Goal: Information Seeking & Learning: Learn about a topic

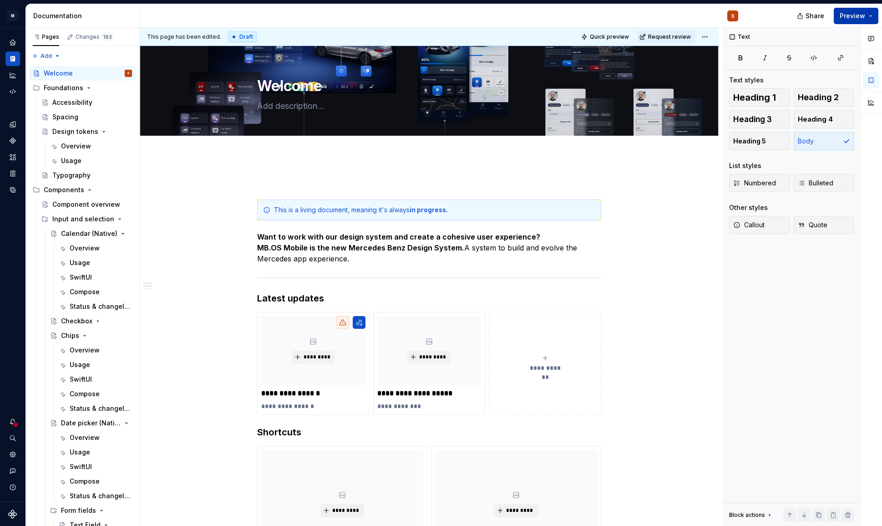
click at [858, 17] on span "Preview" at bounding box center [852, 15] width 25 height 9
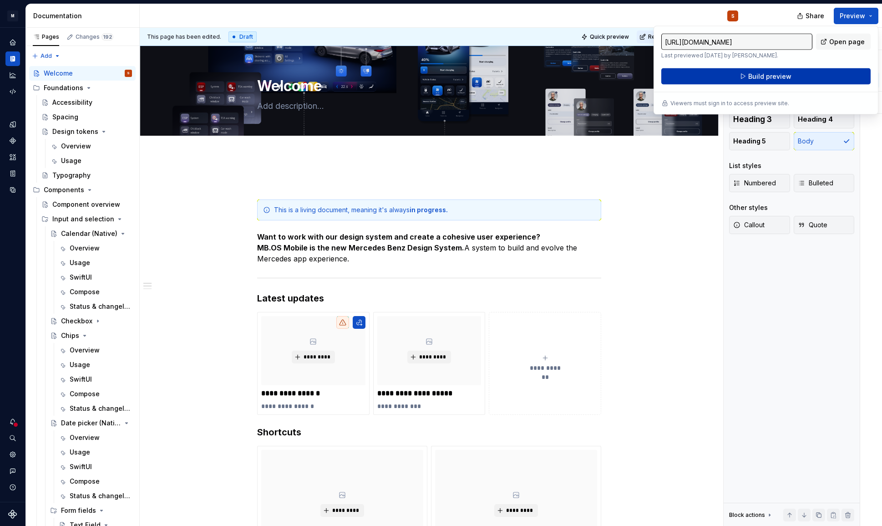
click at [751, 80] on span "Build preview" at bounding box center [770, 76] width 43 height 9
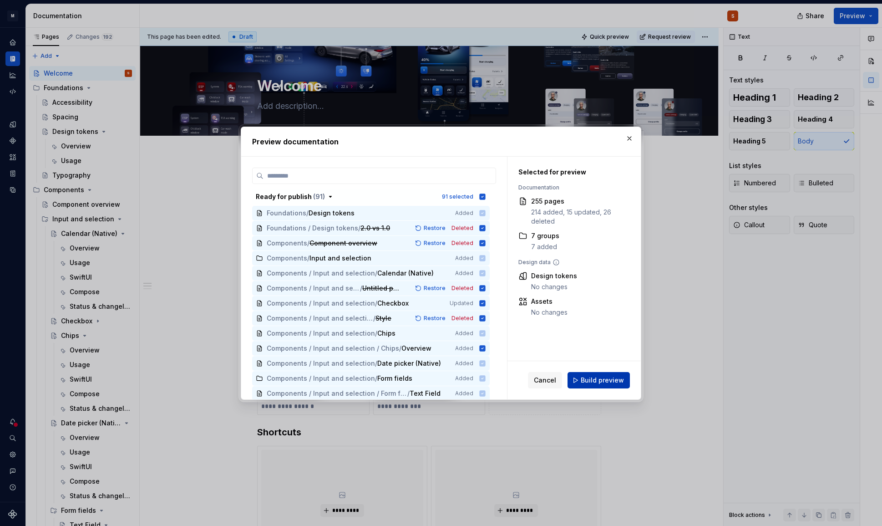
click at [574, 376] on button "Build preview" at bounding box center [599, 380] width 62 height 16
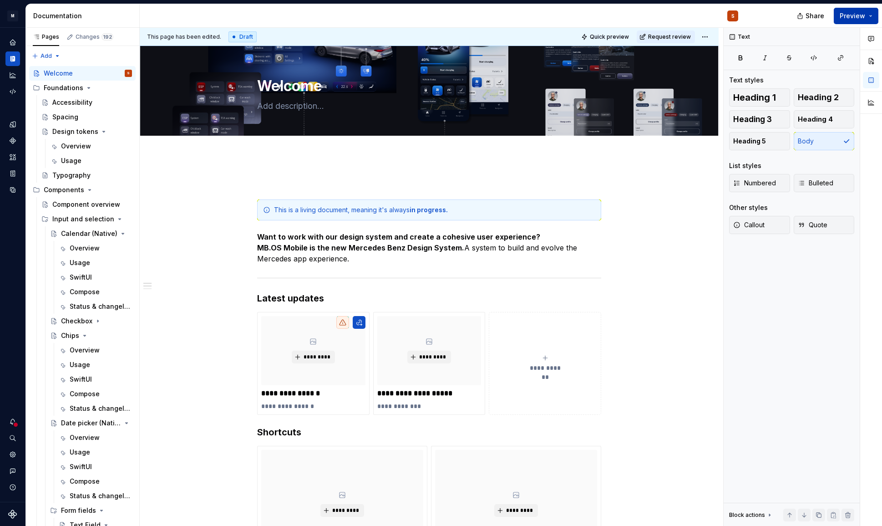
click at [852, 16] on span "Preview" at bounding box center [852, 15] width 25 height 9
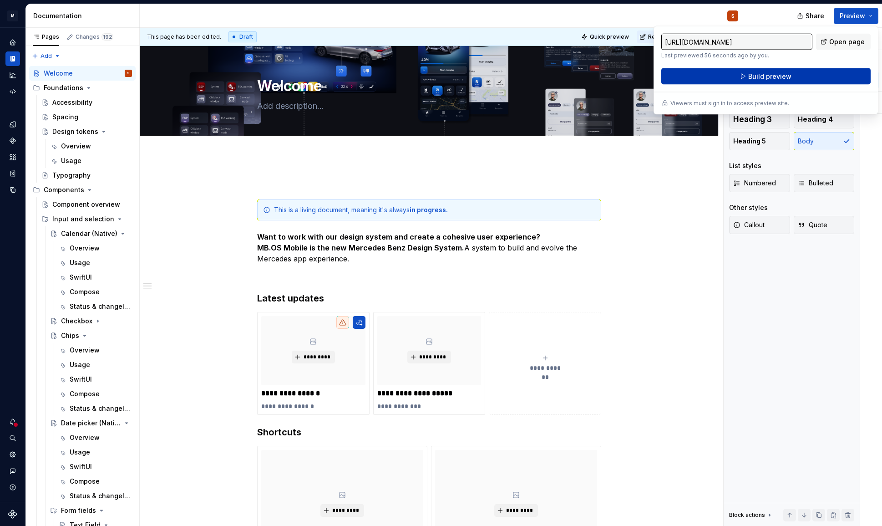
click at [791, 79] on button "Build preview" at bounding box center [766, 76] width 209 height 16
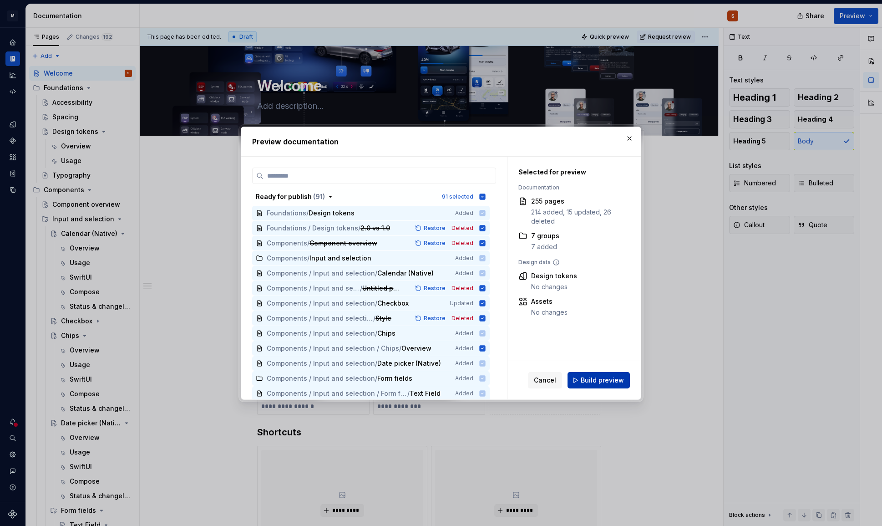
click at [601, 382] on span "Build preview" at bounding box center [602, 380] width 43 height 9
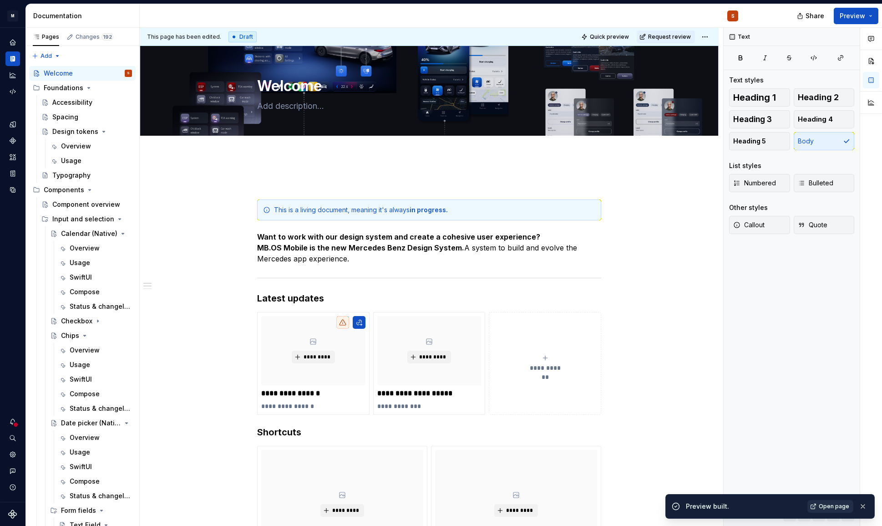
click at [819, 505] on link "Open page" at bounding box center [831, 506] width 46 height 13
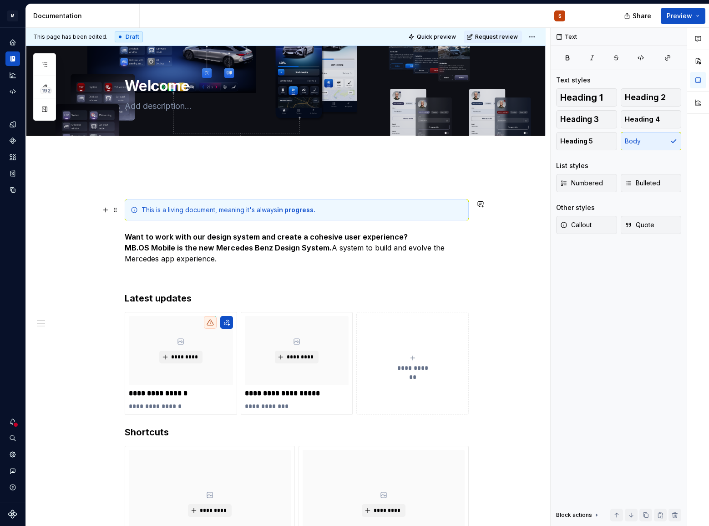
type textarea "*"
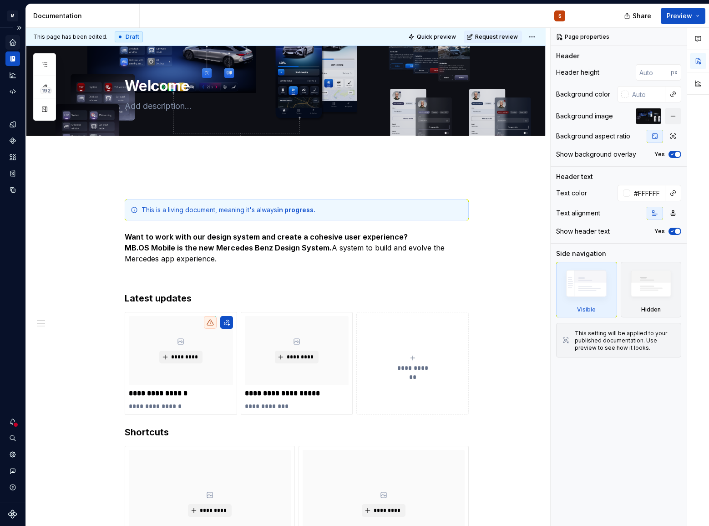
click at [14, 41] on icon "Home" at bounding box center [13, 42] width 6 height 6
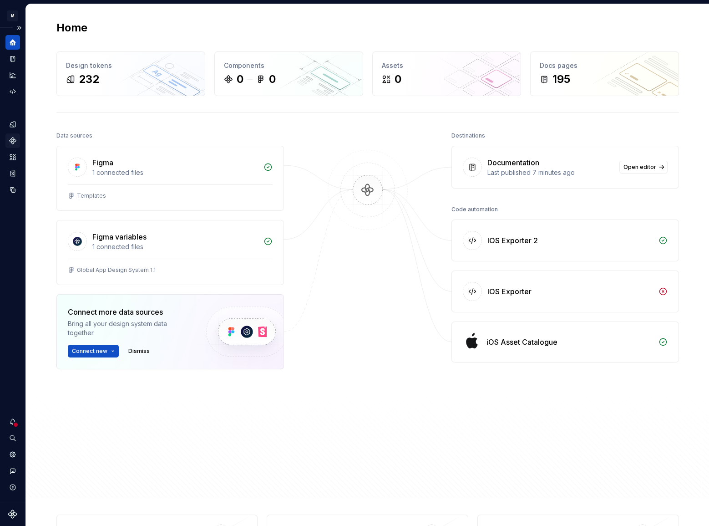
click at [13, 142] on icon "Components" at bounding box center [13, 141] width 6 height 6
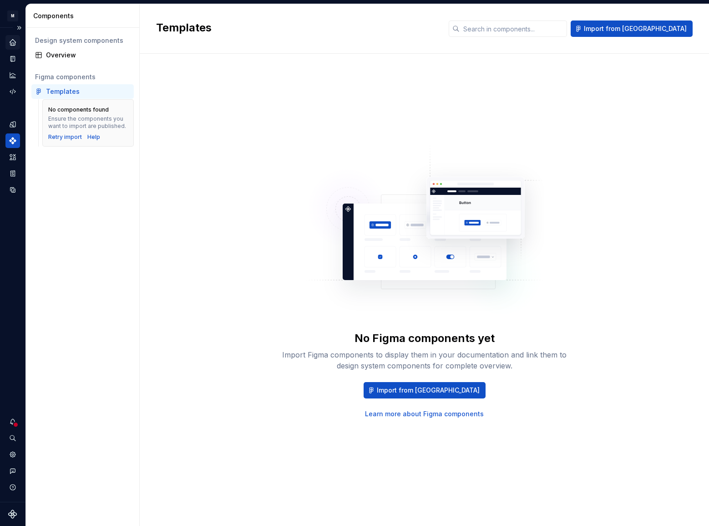
click at [15, 43] on icon "Home" at bounding box center [13, 42] width 6 height 6
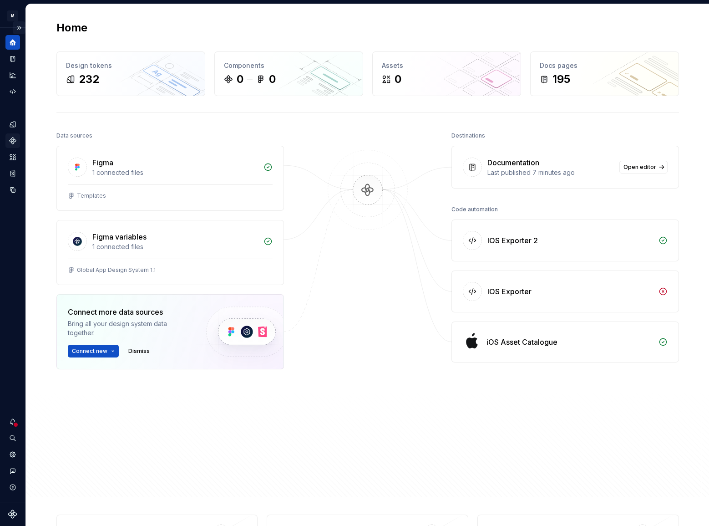
click at [21, 27] on button "Expand sidebar" at bounding box center [19, 27] width 13 height 13
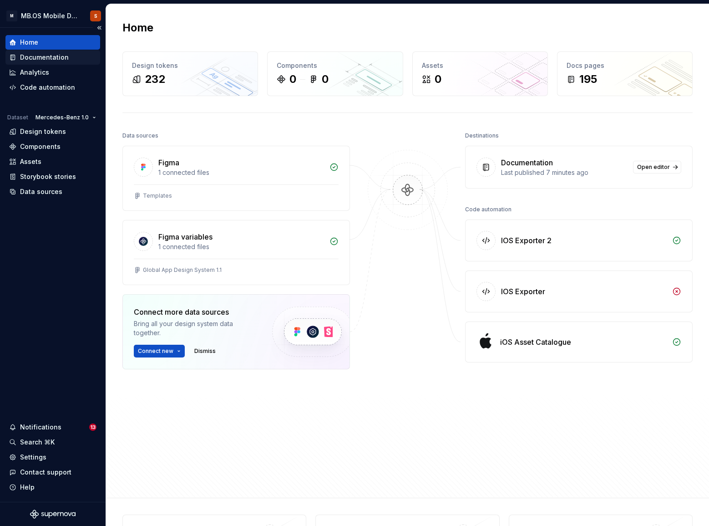
click at [46, 59] on div "Documentation" at bounding box center [44, 57] width 49 height 9
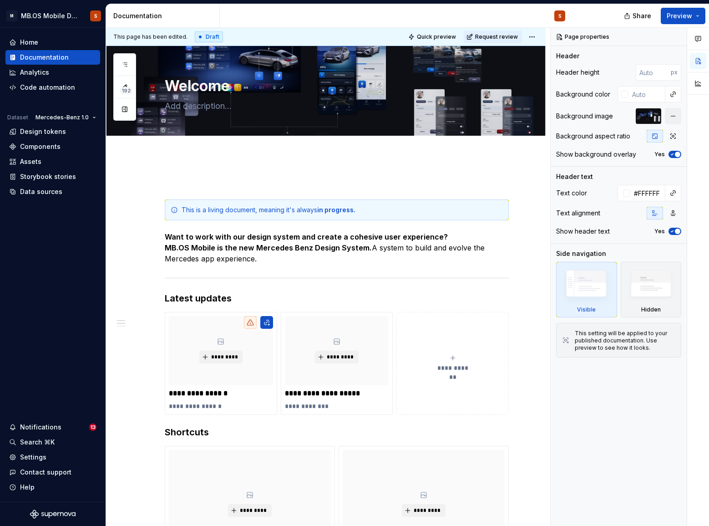
type textarea "*"
